Goal: Transaction & Acquisition: Purchase product/service

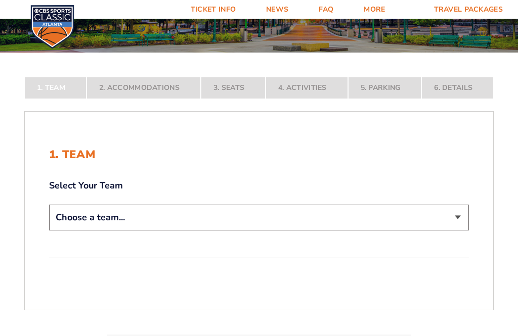
click at [463, 231] on select "Choose a team... Kentucky Wildcats Ohio State Buckeyes North Carolina Tar Heels…" at bounding box center [259, 218] width 420 height 26
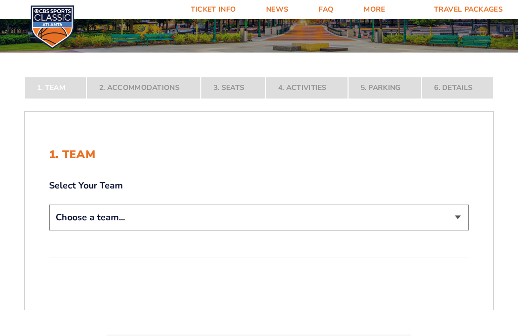
select select "12956"
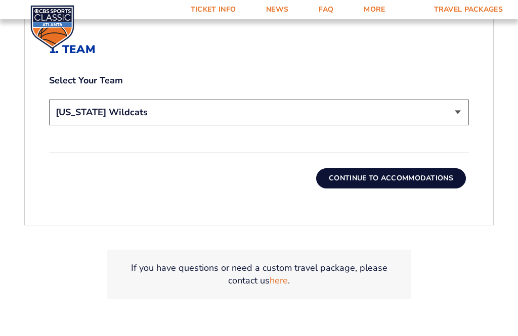
click at [429, 189] on button "Continue To Accommodations" at bounding box center [391, 178] width 150 height 20
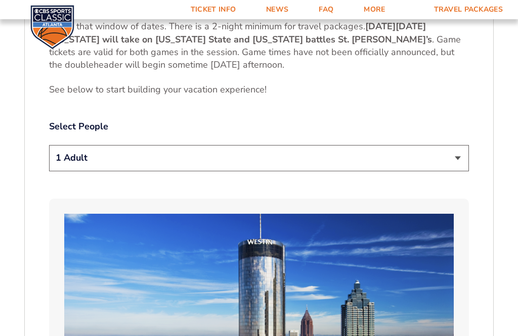
scroll to position [502, 0]
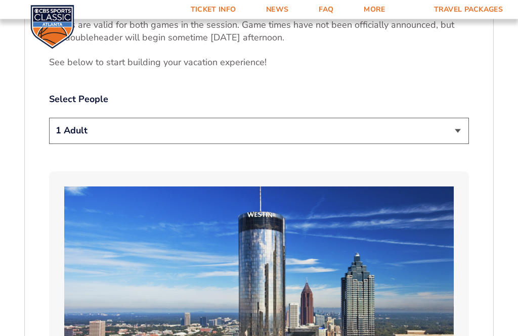
click at [467, 144] on select "1 Adult 2 Adults 3 Adults 4 Adults 2 Adults + 1 Child 2 Adults + 2 Children 2 A…" at bounding box center [259, 131] width 420 height 26
select select "2 Adults"
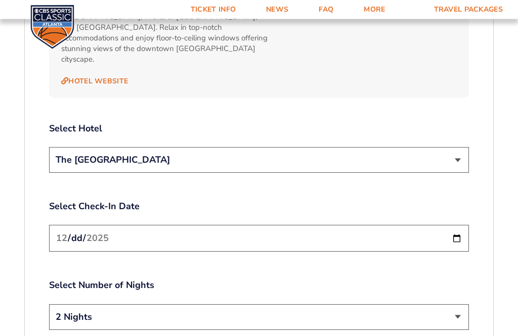
click at [464, 155] on select "The [GEOGRAPHIC_DATA]" at bounding box center [259, 161] width 420 height 26
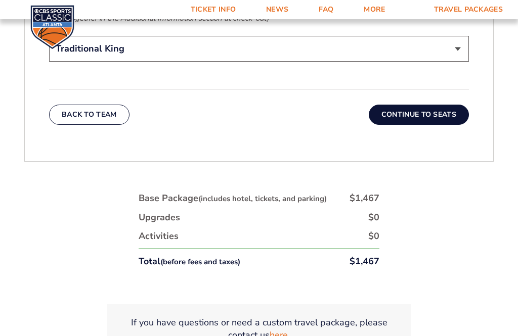
scroll to position [1739, 0]
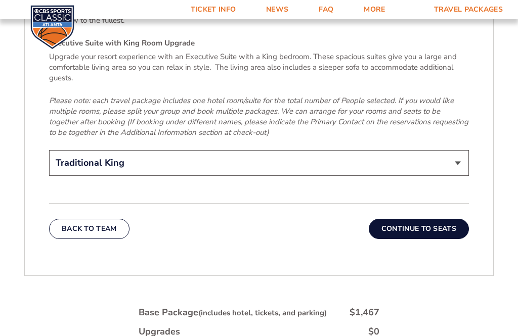
click at [440, 226] on button "Continue To Seats" at bounding box center [419, 229] width 100 height 20
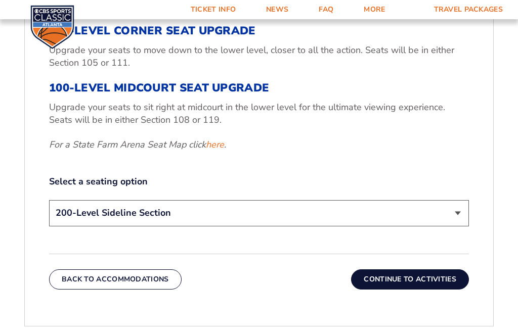
scroll to position [434, 0]
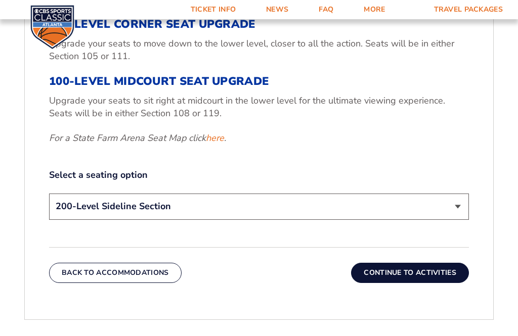
click at [219, 145] on link "here" at bounding box center [215, 138] width 18 height 13
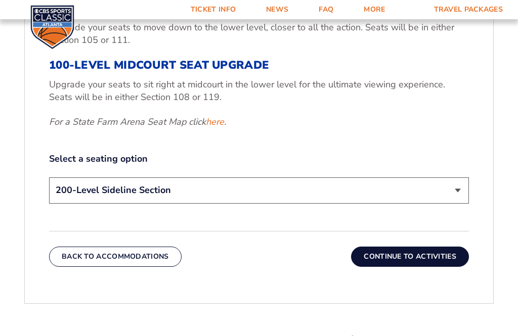
click at [461, 202] on select "200-Level Sideline Section 100-Level Corner Seat Upgrade (+$120 per person) 100…" at bounding box center [259, 191] width 420 height 26
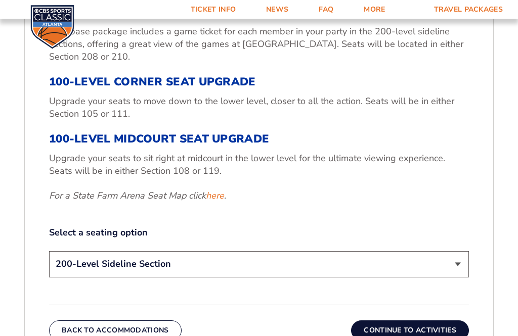
scroll to position [376, 0]
click at [220, 202] on link "here" at bounding box center [215, 196] width 18 height 13
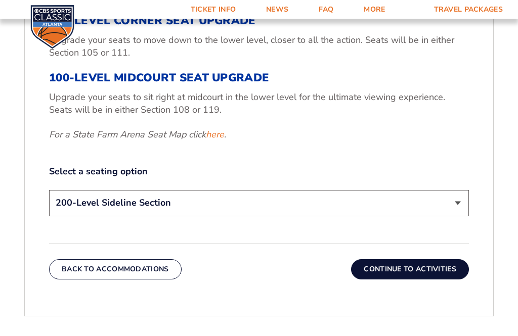
scroll to position [439, 0]
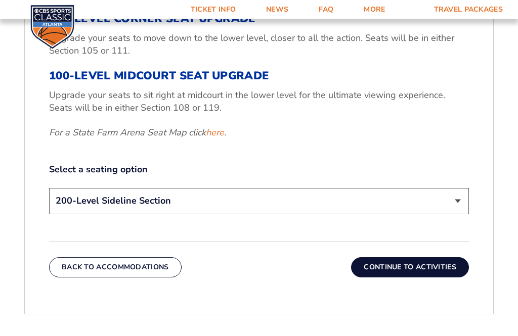
click at [219, 140] on link "here" at bounding box center [215, 133] width 18 height 13
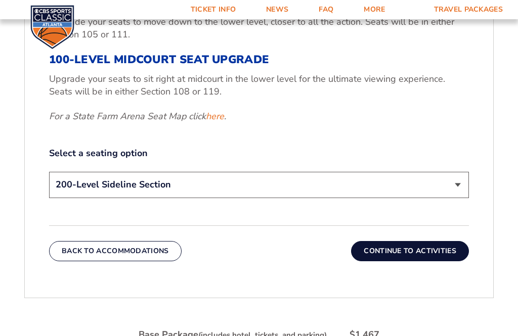
click at [465, 198] on select "200-Level Sideline Section 100-Level Corner Seat Upgrade (+$120 per person) 100…" at bounding box center [259, 185] width 420 height 26
select select "100-Level Midcourt Seat Upgrade"
click at [429, 262] on button "Continue To Activities" at bounding box center [410, 251] width 118 height 20
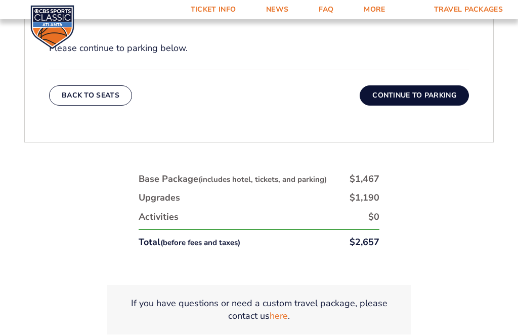
scroll to position [481, 0]
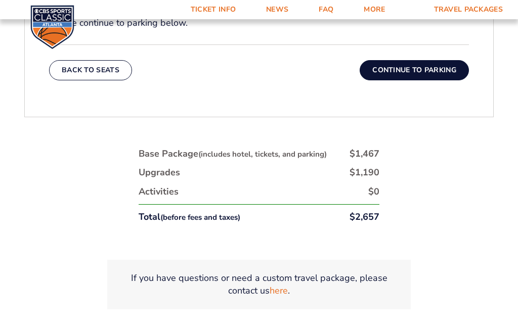
click at [443, 77] on button "Continue To Parking" at bounding box center [414, 70] width 109 height 20
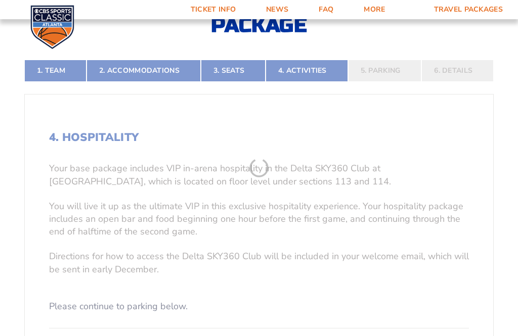
scroll to position [174, 0]
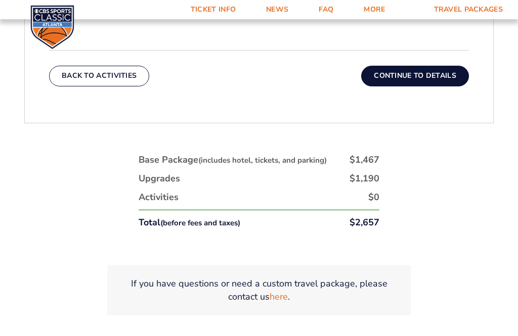
click at [443, 86] on button "Continue To Details" at bounding box center [415, 76] width 108 height 20
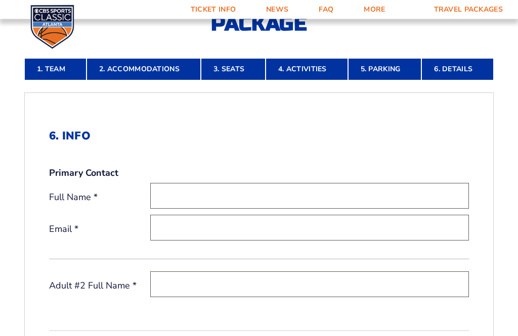
scroll to position [230, 0]
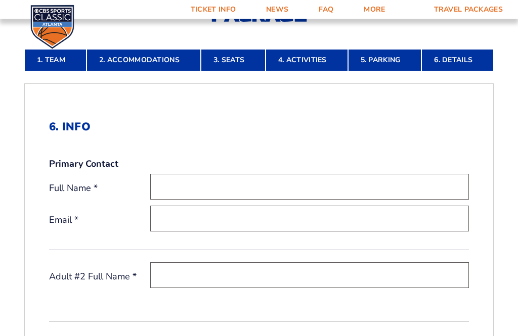
click at [396, 192] on input "text" at bounding box center [309, 188] width 319 height 26
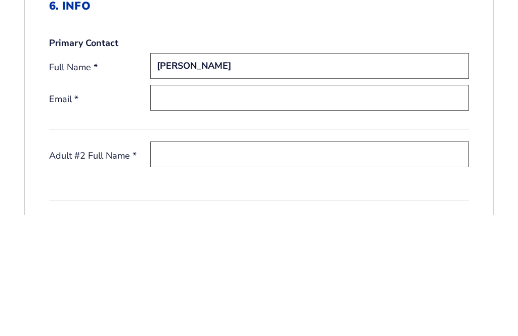
type input "Jeffrey Wilson"
click at [178, 206] on input "email" at bounding box center [309, 219] width 319 height 26
type input "j"
type input "jlwilson0310@yahoo.com"
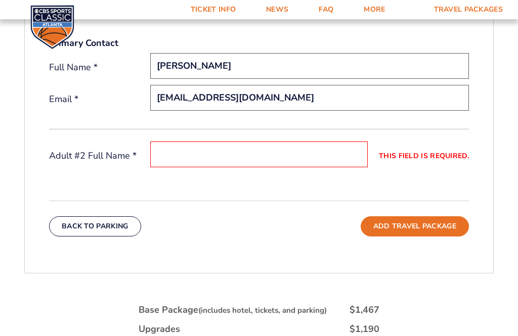
click at [165, 167] on input "This field is required." at bounding box center [259, 155] width 218 height 26
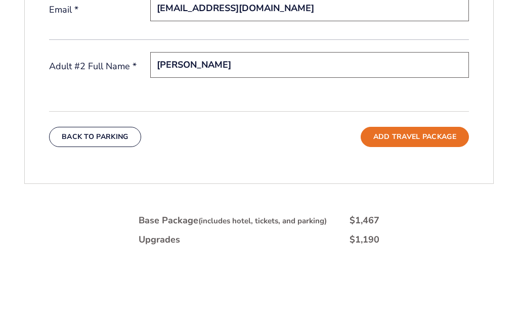
scroll to position [441, 0]
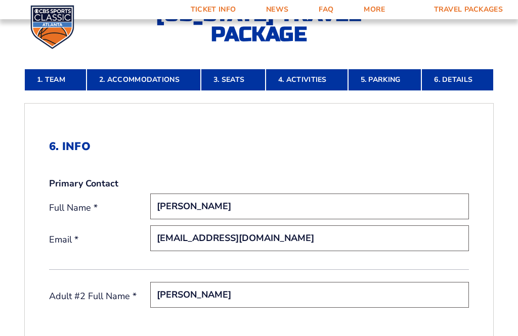
type input "Elizabeth Wilson"
click at [393, 91] on link "5. Parking" at bounding box center [385, 80] width 74 height 22
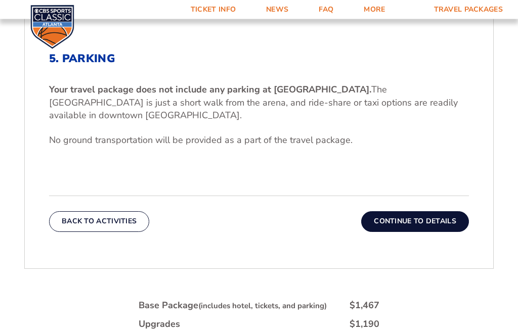
scroll to position [299, 0]
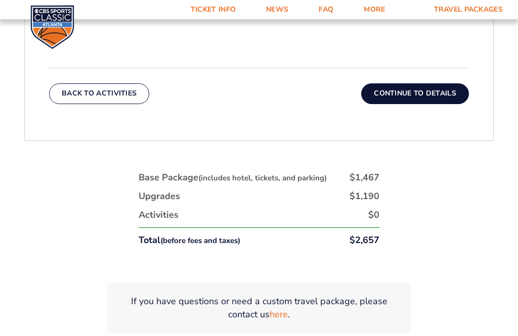
click at [443, 104] on button "Continue To Details" at bounding box center [415, 93] width 108 height 20
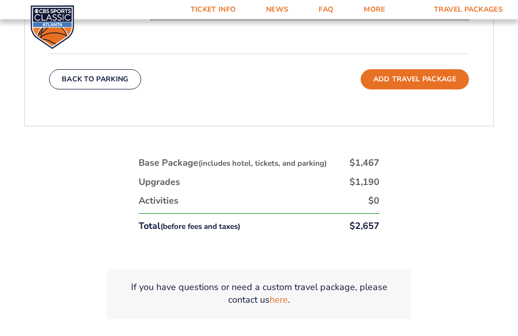
scroll to position [499, 0]
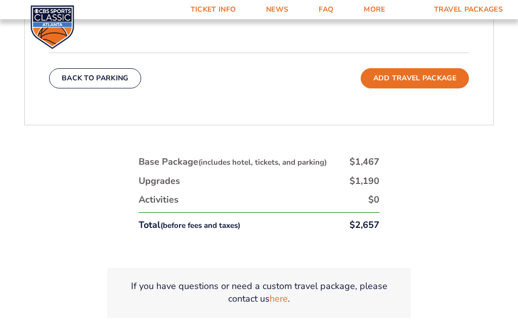
click at [445, 89] on button "Add Travel Package" at bounding box center [415, 78] width 108 height 20
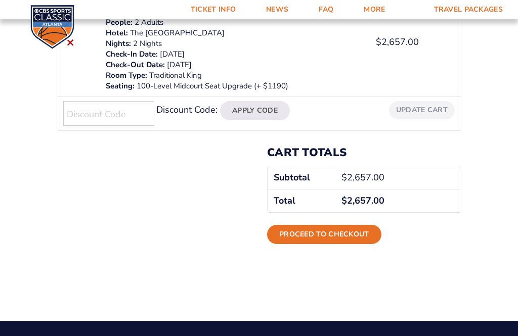
scroll to position [239, 0]
click at [73, 110] on input "Discount Code:" at bounding box center [108, 113] width 91 height 25
type input "UKALUMNI"
click at [261, 106] on button "Apply Code" at bounding box center [255, 110] width 70 height 19
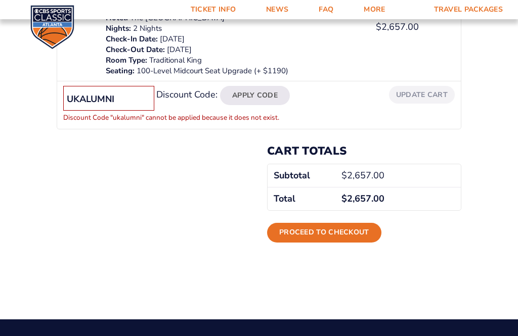
scroll to position [211, 0]
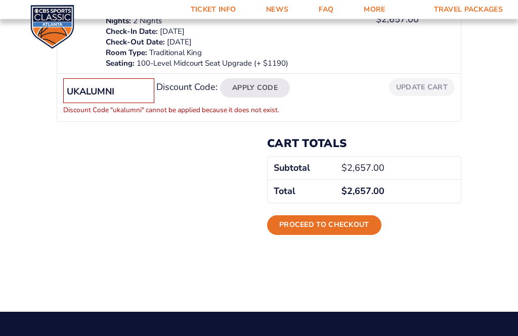
click at [132, 92] on input "UKALUMNI" at bounding box center [108, 91] width 91 height 25
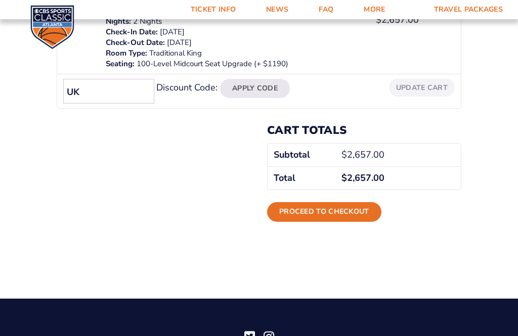
type input "U"
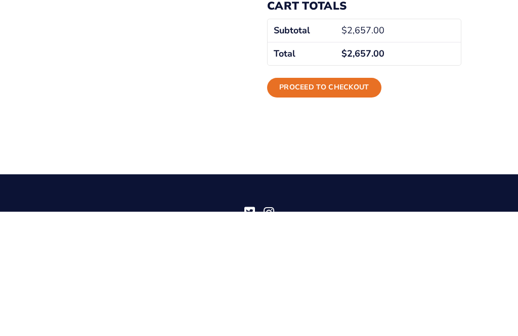
click at [356, 202] on link "Proceed to checkout" at bounding box center [324, 211] width 114 height 19
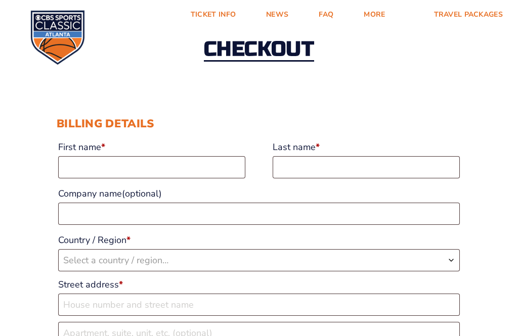
scroll to position [47, 0]
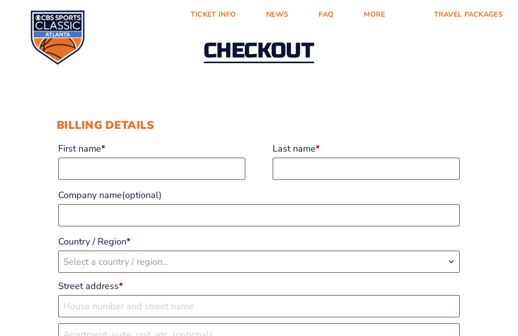
click at [70, 156] on label "First name *" at bounding box center [151, 149] width 187 height 18
click at [70, 158] on input "First name *" at bounding box center [151, 169] width 187 height 22
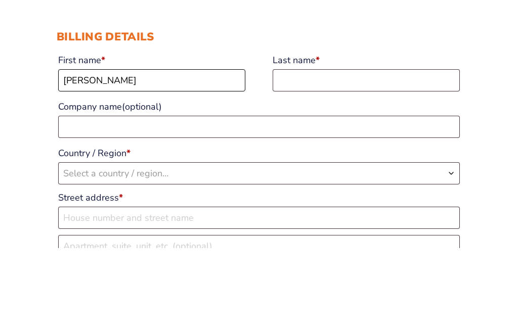
type input "[PERSON_NAME]"
click at [379, 158] on input "Last name *" at bounding box center [366, 169] width 187 height 22
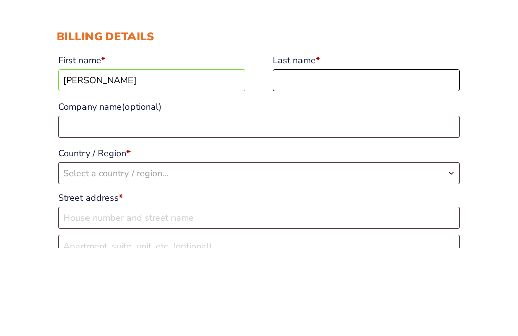
type input "Wilson"
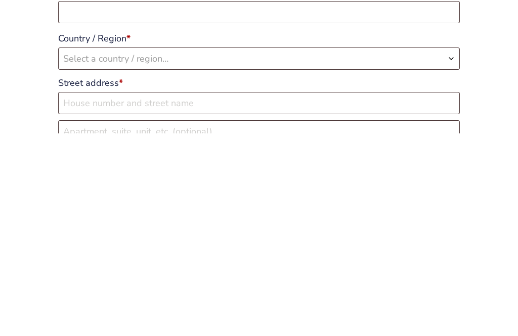
click at [67, 256] on span "Select a country / region…" at bounding box center [115, 262] width 105 height 12
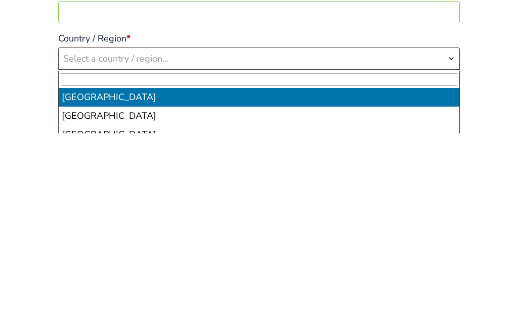
scroll to position [250, 0]
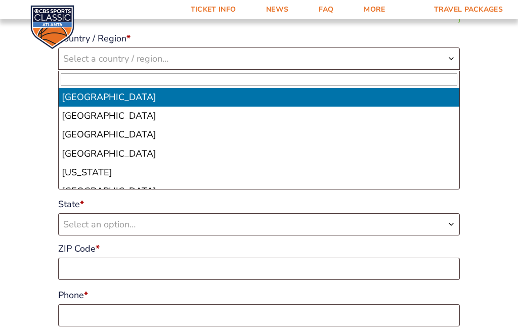
click at [452, 69] on span "Country / Region" at bounding box center [451, 59] width 8 height 20
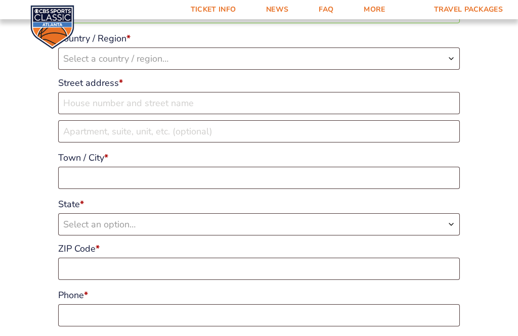
click at [456, 65] on span "Select a country / region…" at bounding box center [259, 58] width 401 height 21
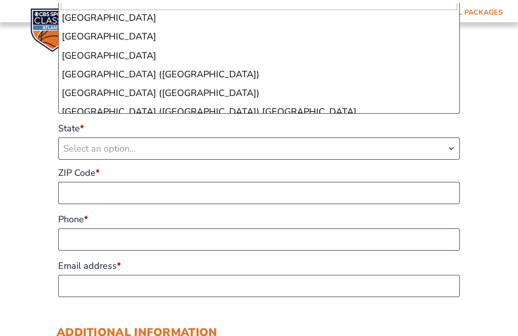
scroll to position [4332, 0]
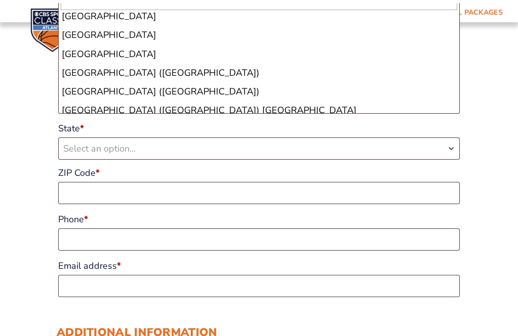
select select "US"
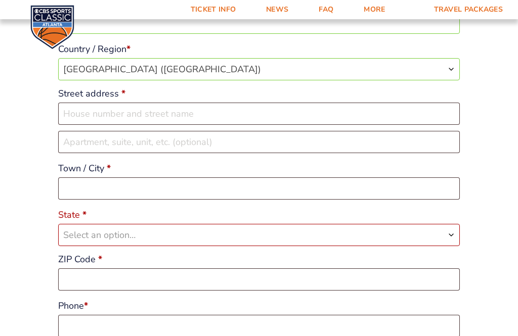
scroll to position [254, 0]
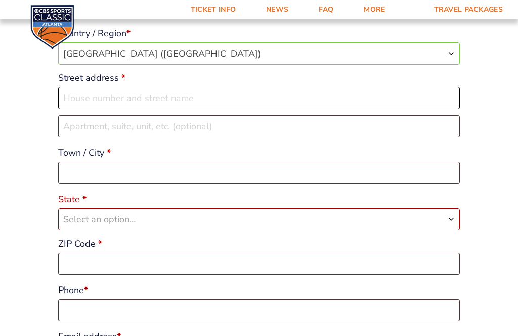
click at [387, 110] on input "Street address *" at bounding box center [259, 99] width 402 height 22
type input "277 Country Club Estates"
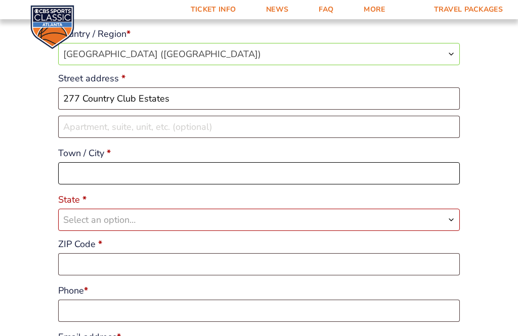
type input "Glasgow"
type input "42141"
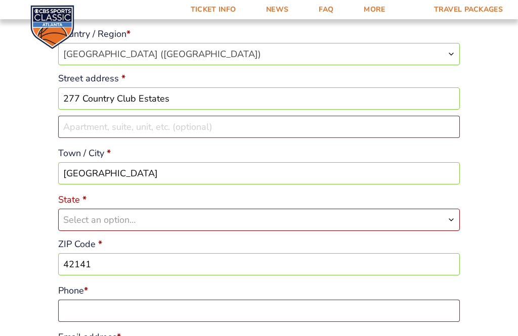
click at [272, 110] on input "277 Country Club Estates" at bounding box center [259, 99] width 402 height 22
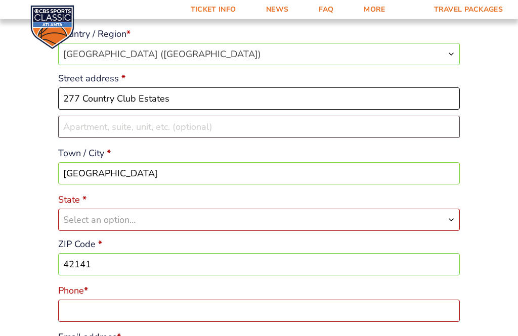
type input "277 Country Club Estates"
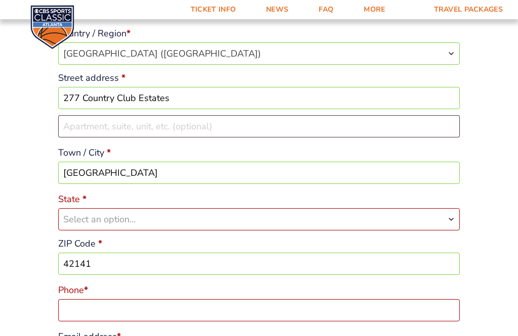
click at [123, 182] on input "Glasgow" at bounding box center [259, 173] width 402 height 22
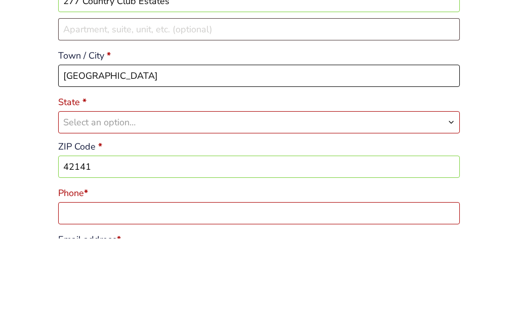
type input "Glasgow"
click at [85, 209] on span "Select an option…" at bounding box center [259, 219] width 401 height 21
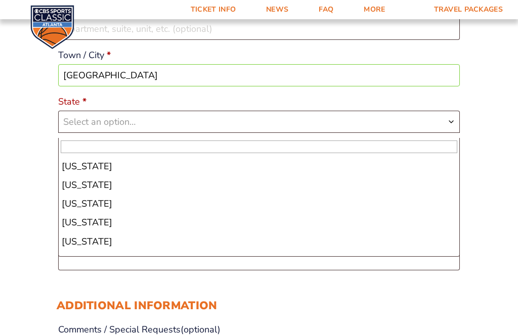
scroll to position [279, 0]
select select "KY"
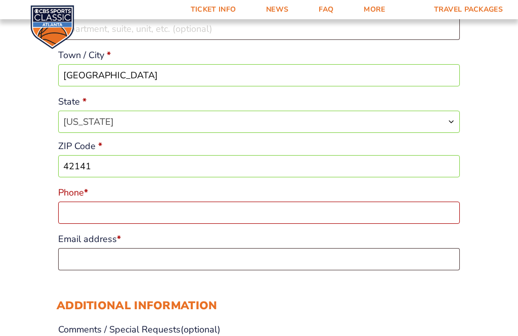
click at [111, 175] on input "42141" at bounding box center [259, 166] width 402 height 22
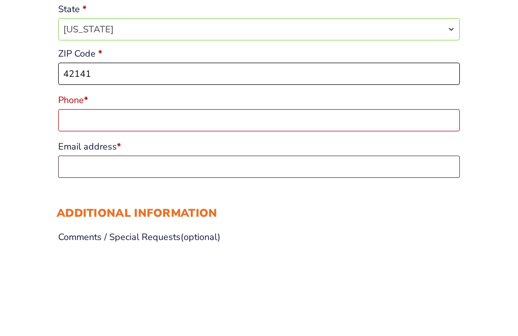
type input "42141"
click at [79, 202] on input "Phone *" at bounding box center [259, 213] width 402 height 22
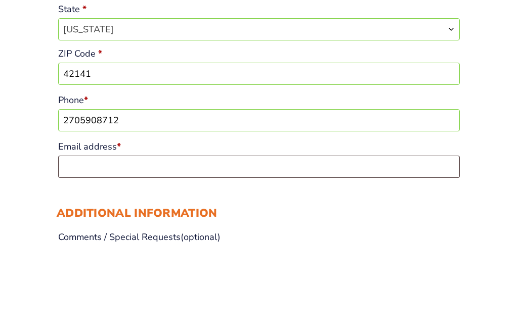
click at [137, 202] on input "2705908712" at bounding box center [259, 213] width 402 height 22
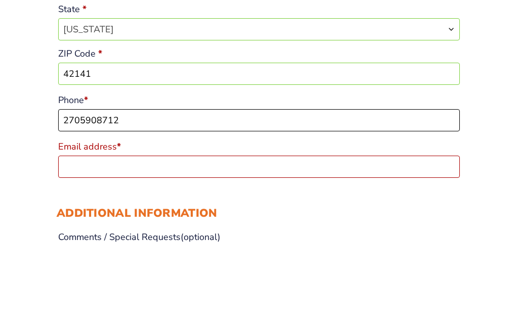
type input "2705908712"
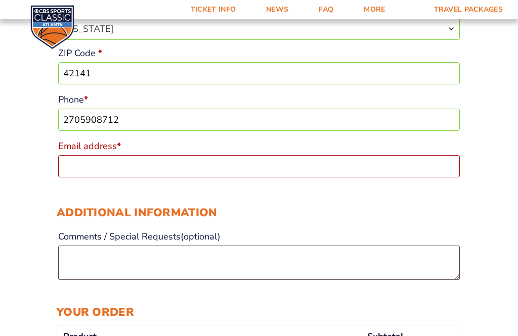
click at [76, 172] on input "Email address *" at bounding box center [259, 166] width 402 height 22
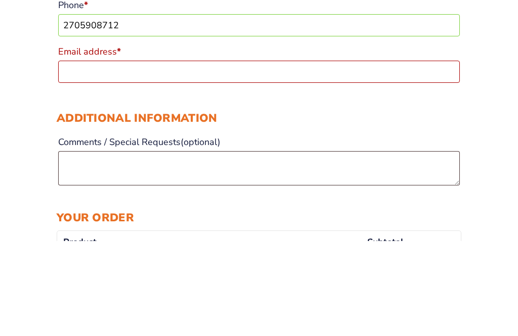
type input "j"
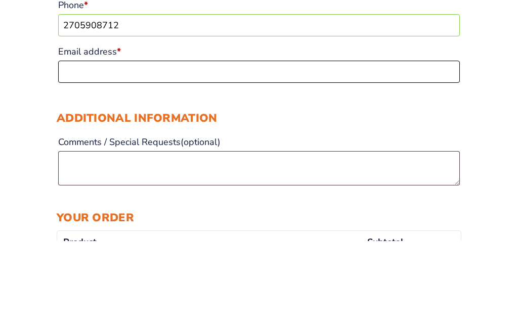
type input "jlwilson0310@yahoo.com"
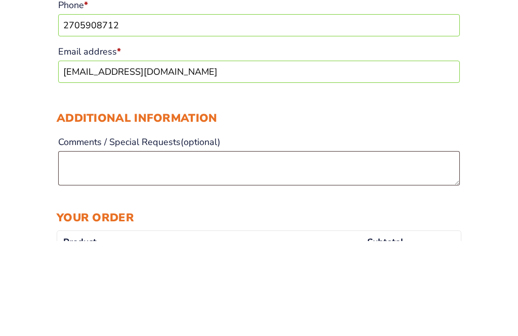
scroll to position [541, 0]
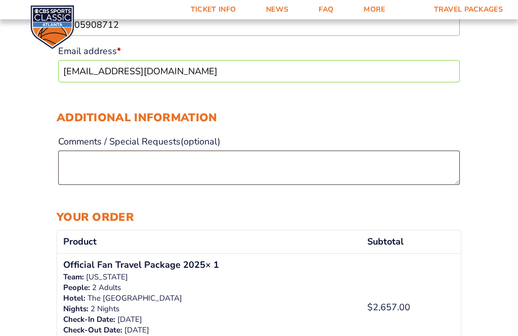
click at [259, 78] on input "jlwilson0310@yahoo.com" at bounding box center [259, 71] width 402 height 22
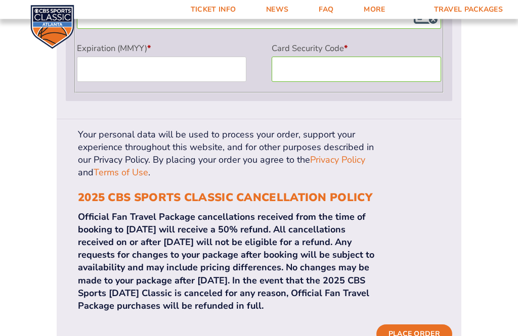
scroll to position [1014, 0]
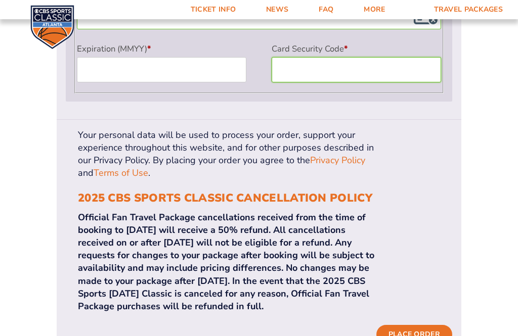
click at [390, 82] on div "Payment Info" at bounding box center [357, 69] width 170 height 25
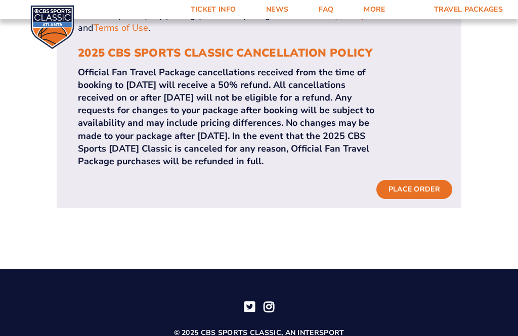
click at [426, 199] on button "Place order" at bounding box center [414, 189] width 76 height 19
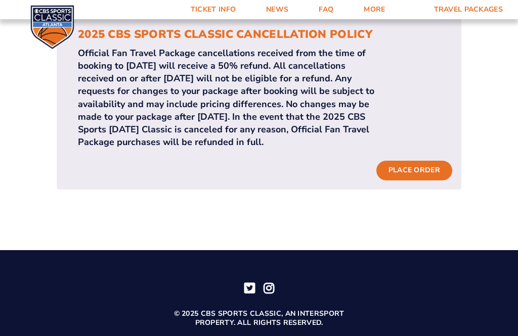
scroll to position [1236, 0]
click at [421, 181] on button "Place order" at bounding box center [414, 170] width 76 height 19
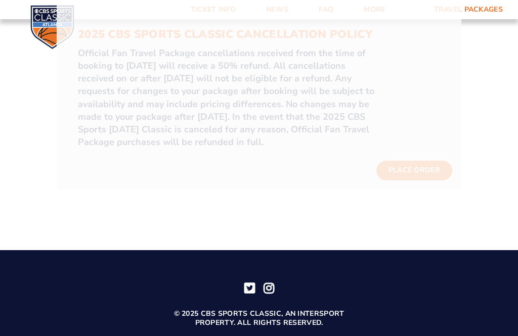
scroll to position [1264, 0]
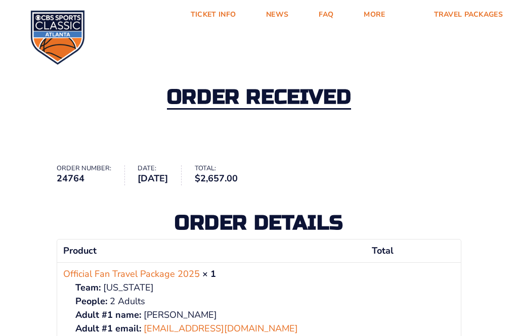
click at [334, 104] on h2 "Order received" at bounding box center [259, 98] width 184 height 23
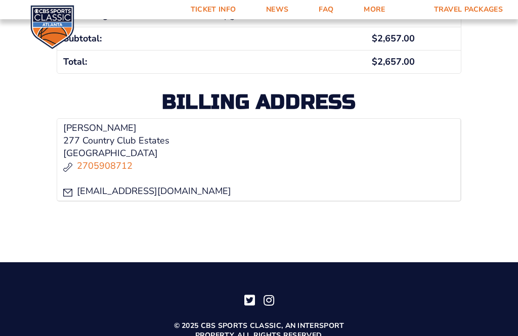
scroll to position [437, 0]
